Goal: Information Seeking & Learning: Learn about a topic

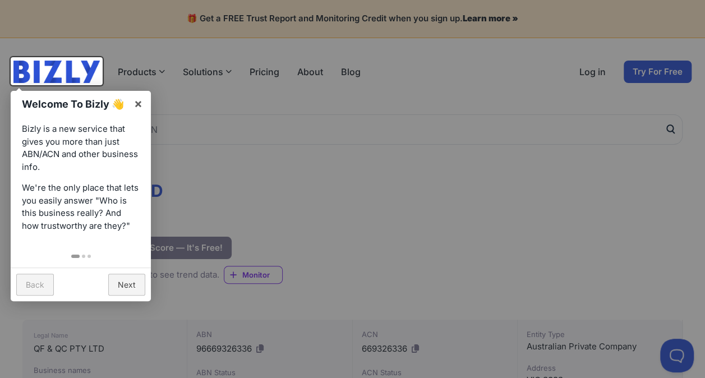
click at [138, 288] on link "Next" at bounding box center [126, 285] width 37 height 22
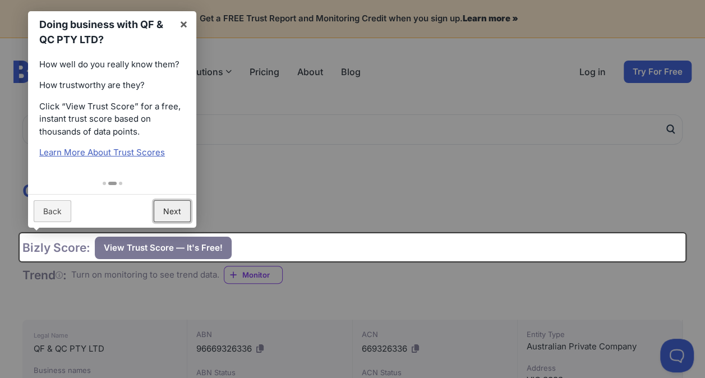
click at [188, 209] on link "Next" at bounding box center [172, 211] width 37 height 22
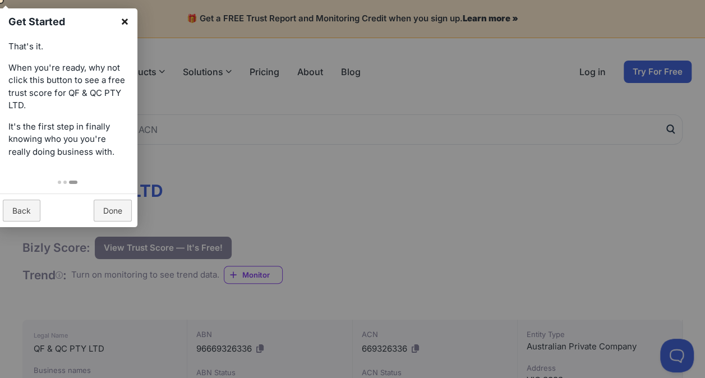
click at [126, 24] on link "×" at bounding box center [124, 20] width 25 height 25
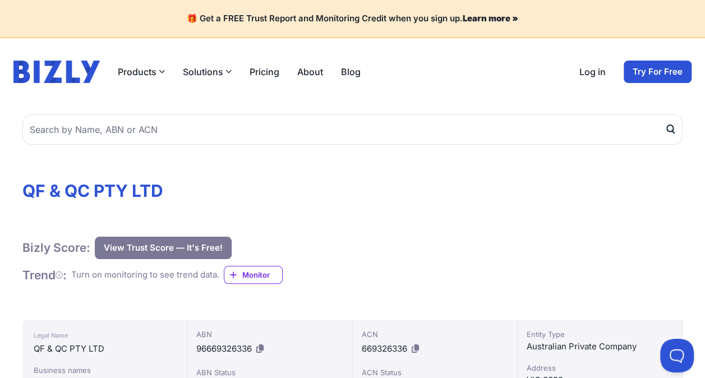
drag, startPoint x: 168, startPoint y: 185, endPoint x: 29, endPoint y: 232, distance: 147.2
click at [48, 200] on h1 "QF & QC PTY LTD" at bounding box center [352, 191] width 660 height 20
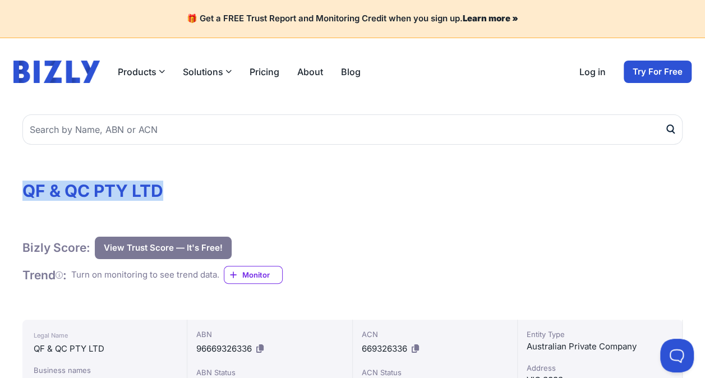
drag, startPoint x: 25, startPoint y: 185, endPoint x: 232, endPoint y: 195, distance: 207.7
click at [232, 195] on h1 "QF & QC PTY LTD" at bounding box center [352, 191] width 660 height 20
copy h1 "QF & QC PTY LTD"
